Goal: Task Accomplishment & Management: Complete application form

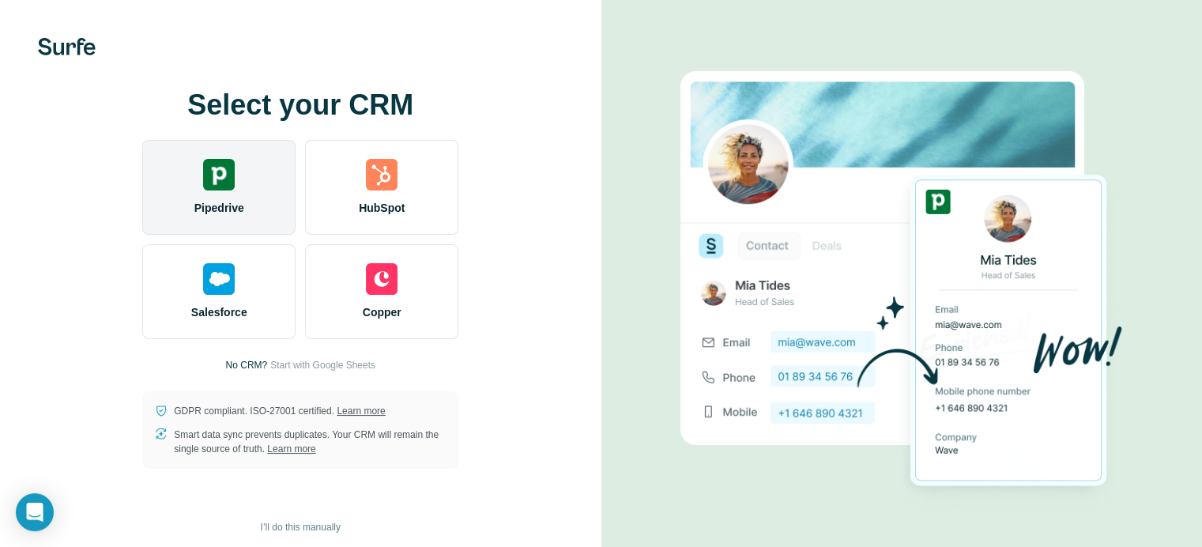
click at [206, 189] on img at bounding box center [219, 175] width 32 height 32
click at [246, 224] on div "Pipedrive" at bounding box center [218, 187] width 153 height 95
